Goal: Task Accomplishment & Management: Manage account settings

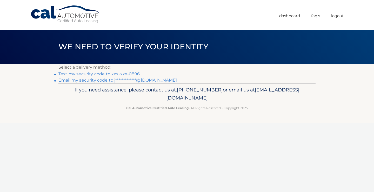
click at [111, 74] on link "Text my security code to xxx-xxx-0896" at bounding box center [98, 73] width 81 height 5
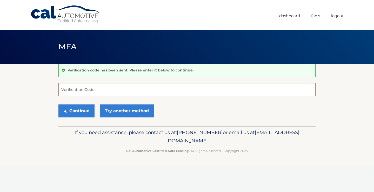
click at [100, 89] on input "Verification Code" at bounding box center [186, 89] width 257 height 13
type input "569593"
click at [58, 104] on button "Continue" at bounding box center [76, 110] width 36 height 13
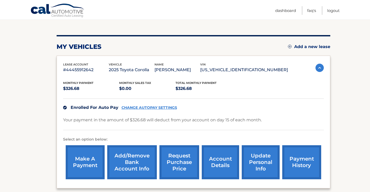
scroll to position [78, 0]
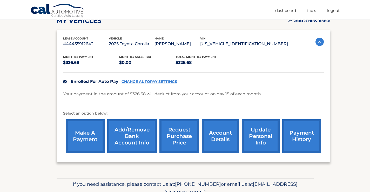
click at [151, 82] on link "CHANGE AUTOPAY SETTINGS" at bounding box center [149, 81] width 56 height 4
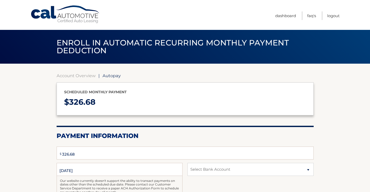
select select "ZGNiMzBiMjEtYjZlNC00MmI2LWFhNzktNTEyNmIzNDU5NDFl"
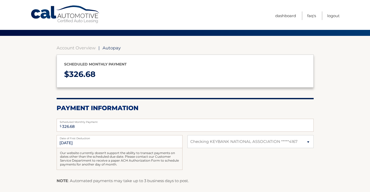
scroll to position [78, 0]
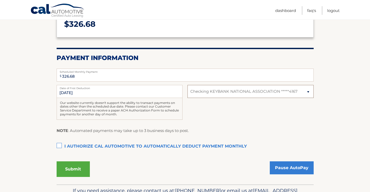
click at [307, 92] on select "Select Bank Account Checking KEYBANK NATIONAL ASSOCIATION *****4167" at bounding box center [250, 91] width 126 height 13
